Goal: Task Accomplishment & Management: Manage account settings

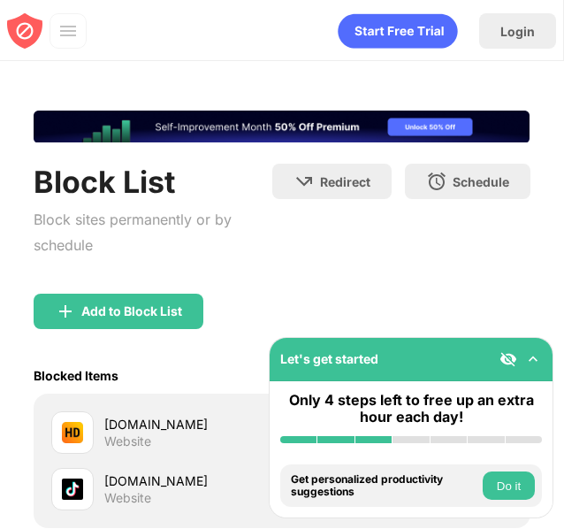
scroll to position [177, 0]
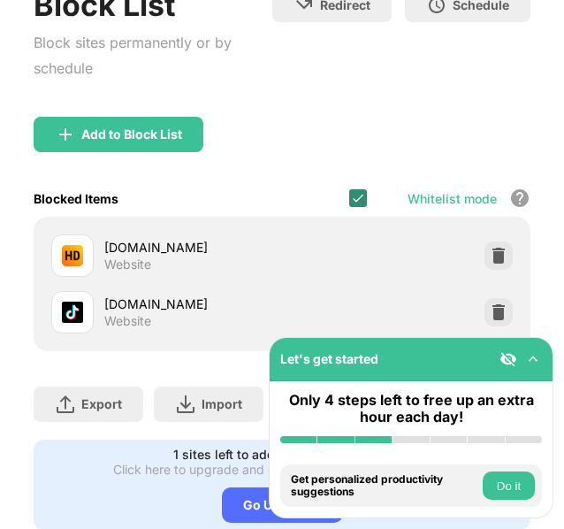
click at [351, 195] on img at bounding box center [358, 198] width 14 height 14
click at [349, 197] on div at bounding box center [358, 198] width 18 height 18
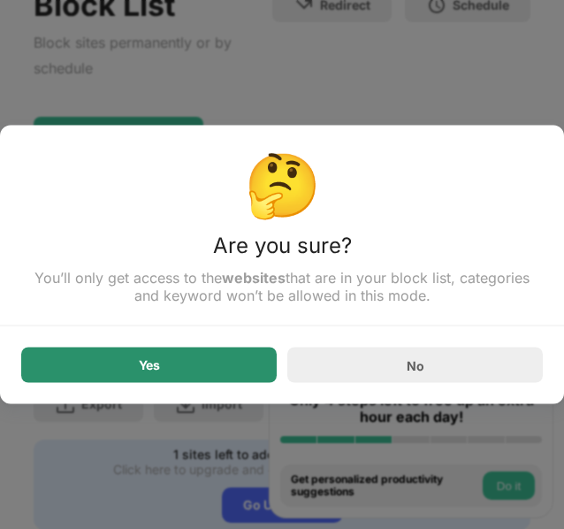
click at [220, 371] on div "Yes" at bounding box center [149, 365] width 256 height 35
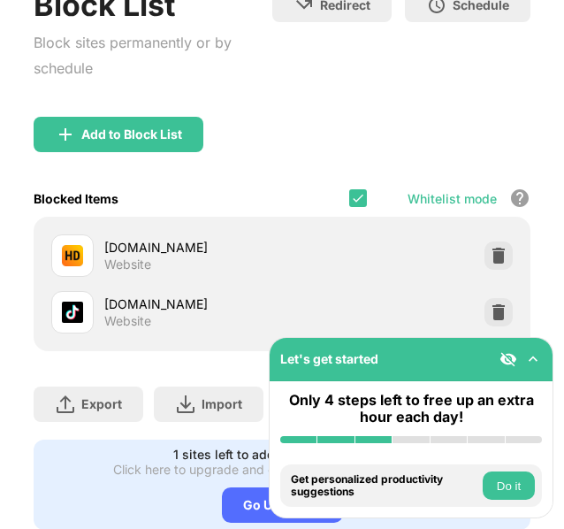
click at [336, 199] on div "Blocked Items Whitelist mode Block all websites except for those in your whitel…" at bounding box center [282, 198] width 496 height 36
click at [351, 194] on img at bounding box center [358, 198] width 14 height 14
